Goal: Information Seeking & Learning: Learn about a topic

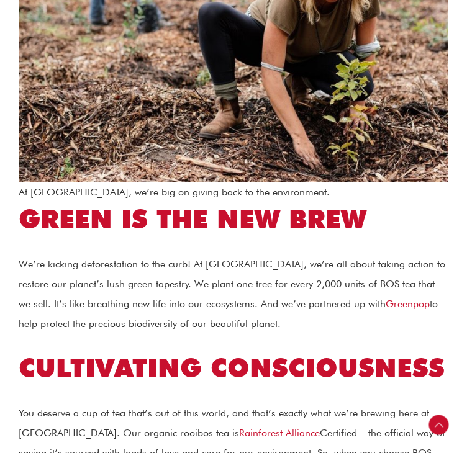
scroll to position [1280, 0]
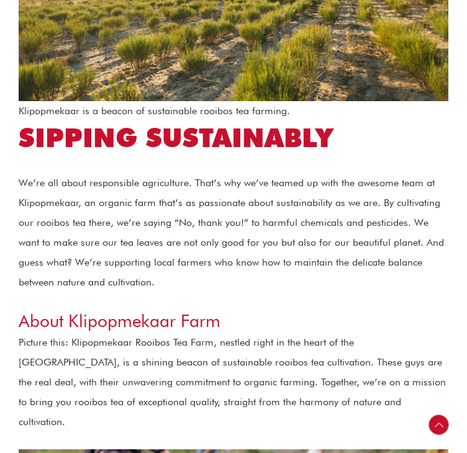
scroll to position [731, 0]
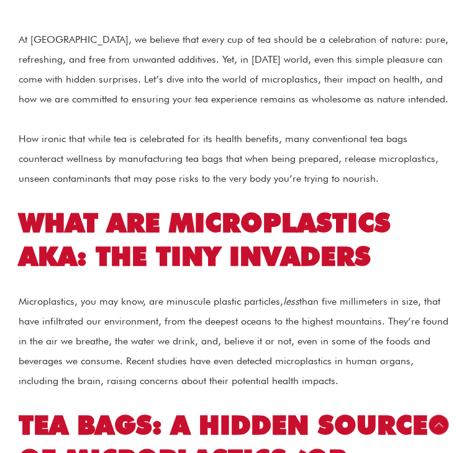
scroll to position [460, 0]
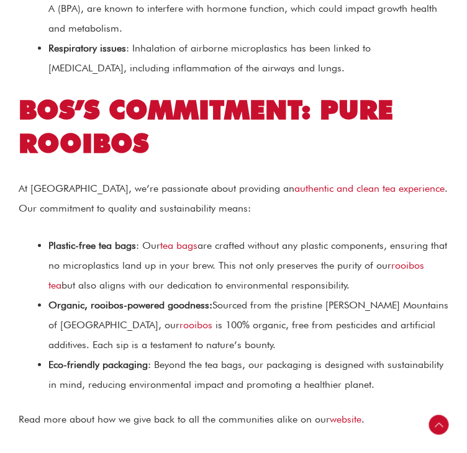
scroll to position [0, 0]
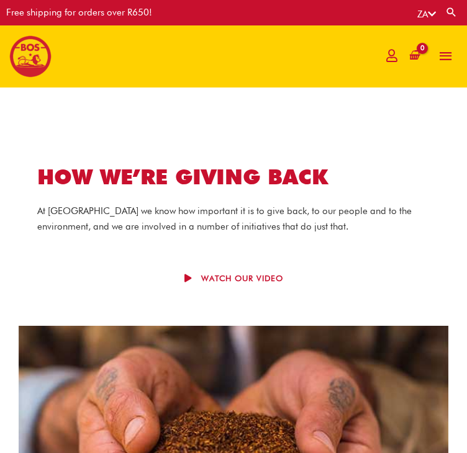
click at [416, 170] on section "HOW WE’RE GIVING BACK At [GEOGRAPHIC_DATA] we know how important it is to give …" at bounding box center [233, 316] width 467 height 456
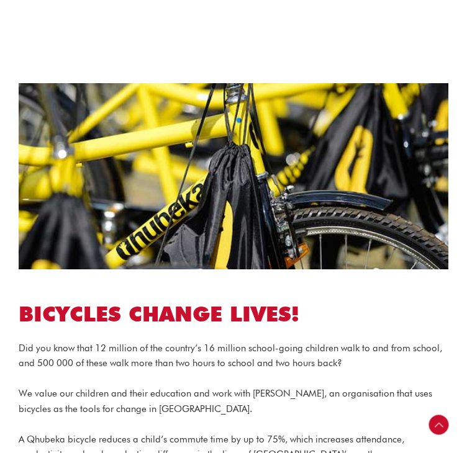
scroll to position [1739, 0]
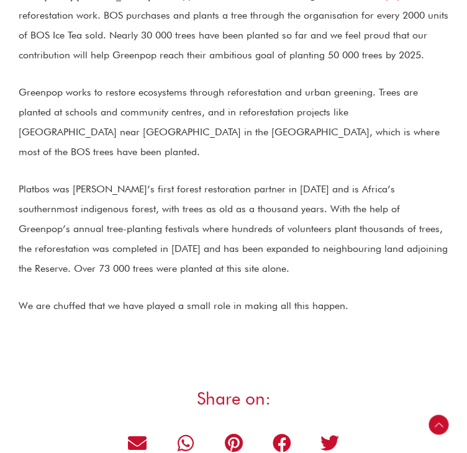
scroll to position [1145, 0]
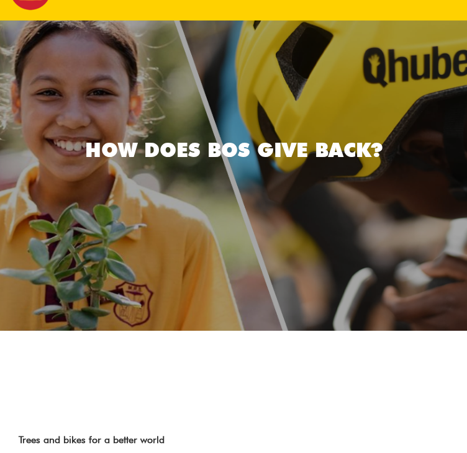
scroll to position [0, 0]
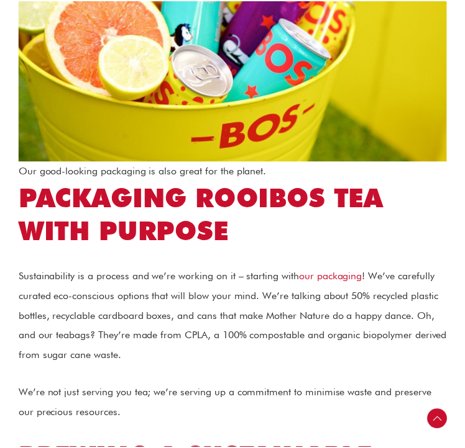
scroll to position [2265, 0]
